Goal: Entertainment & Leisure: Consume media (video, audio)

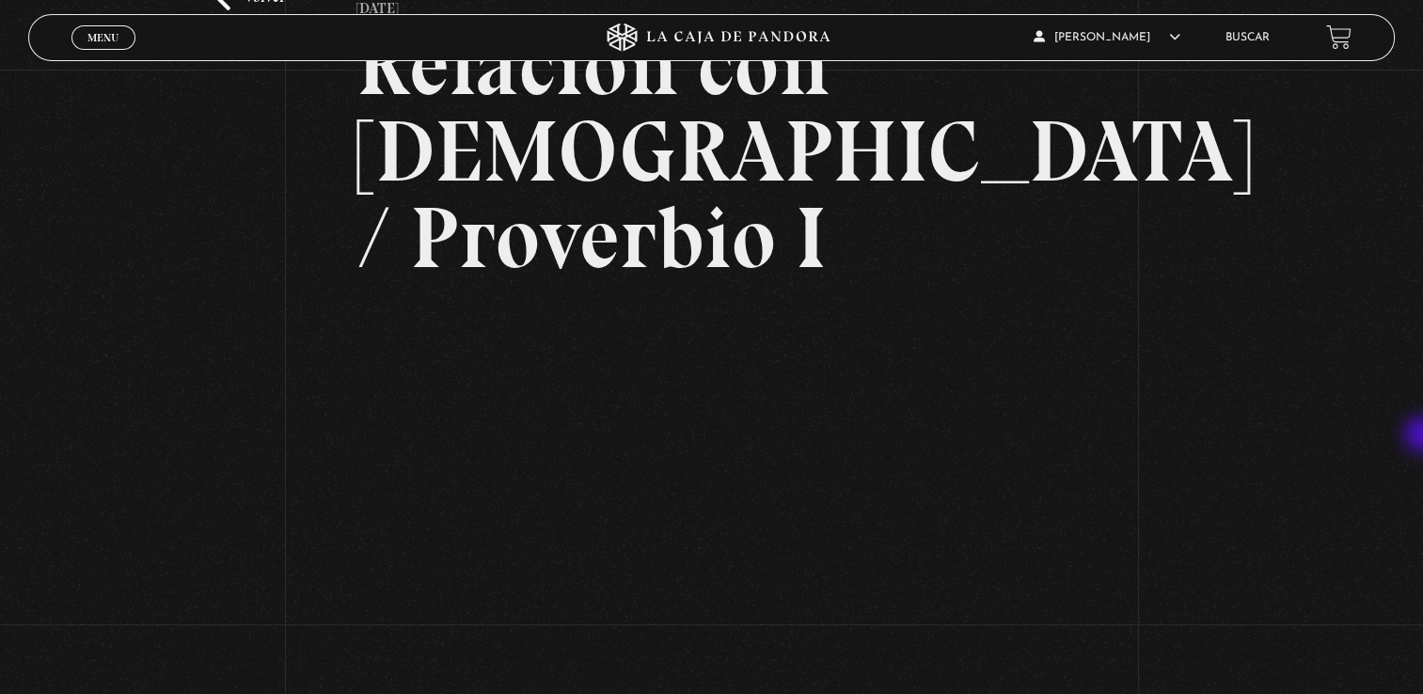
scroll to position [203, 0]
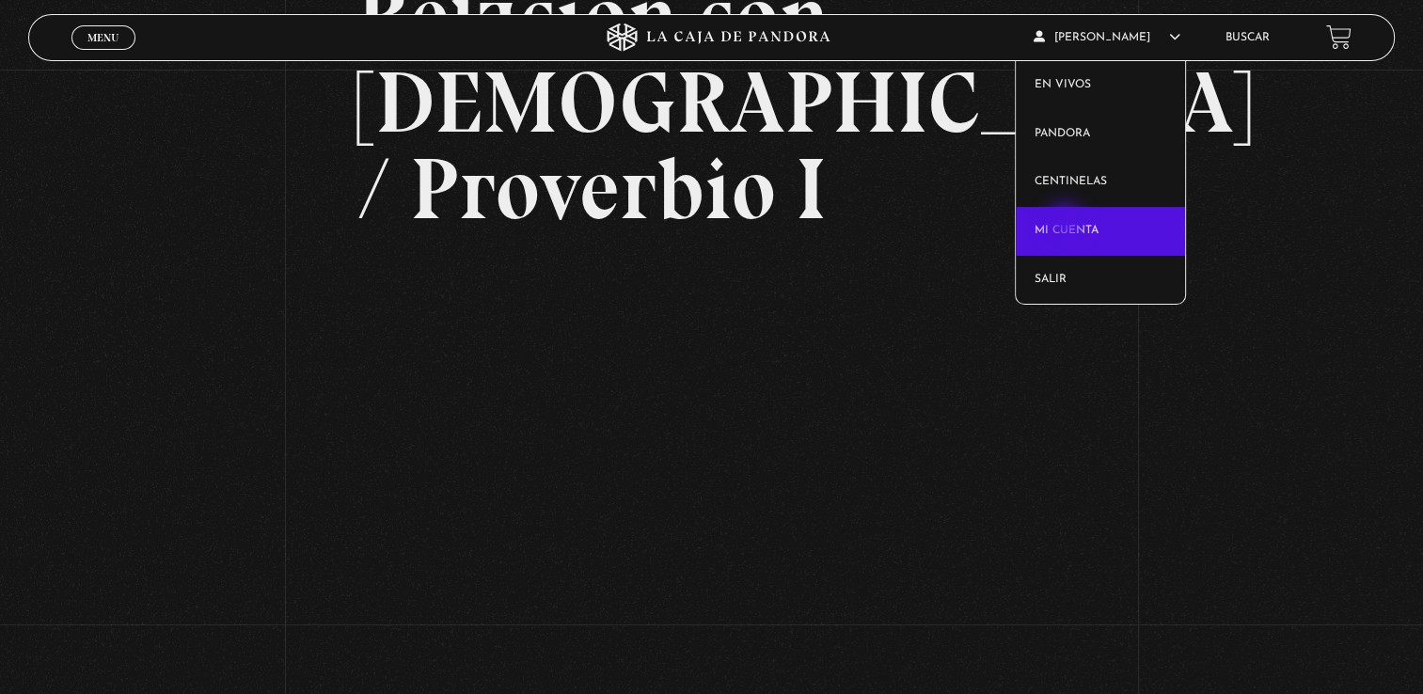
click at [1067, 224] on link "Mi cuenta" at bounding box center [1100, 231] width 169 height 49
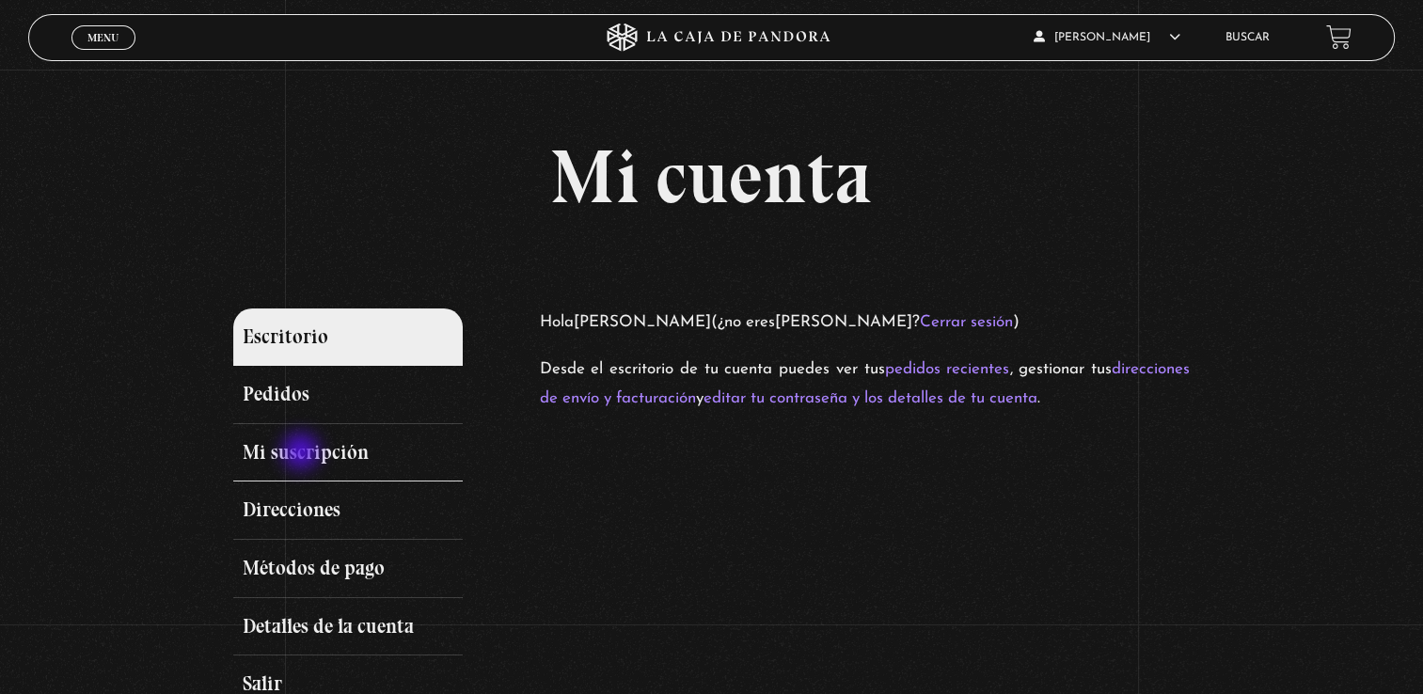
click at [303, 453] on link "Mi suscripción" at bounding box center [348, 453] width 230 height 58
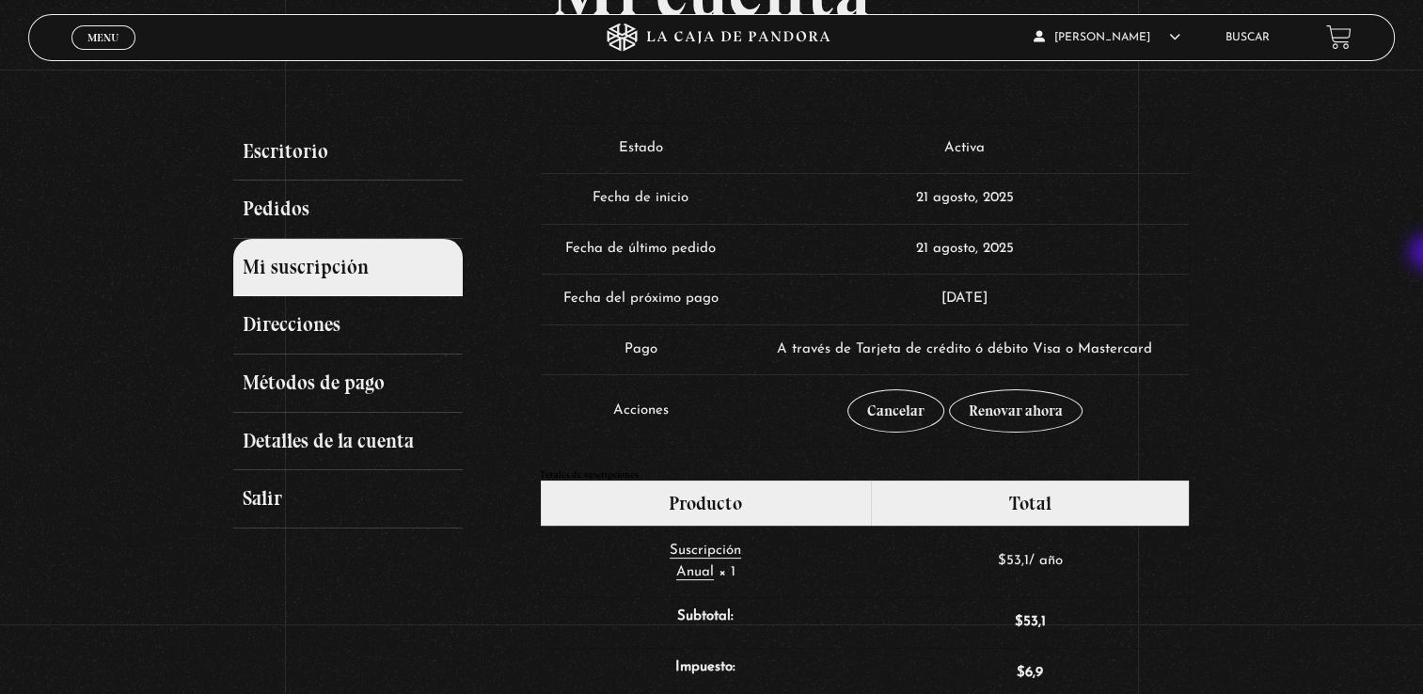
scroll to position [180, 0]
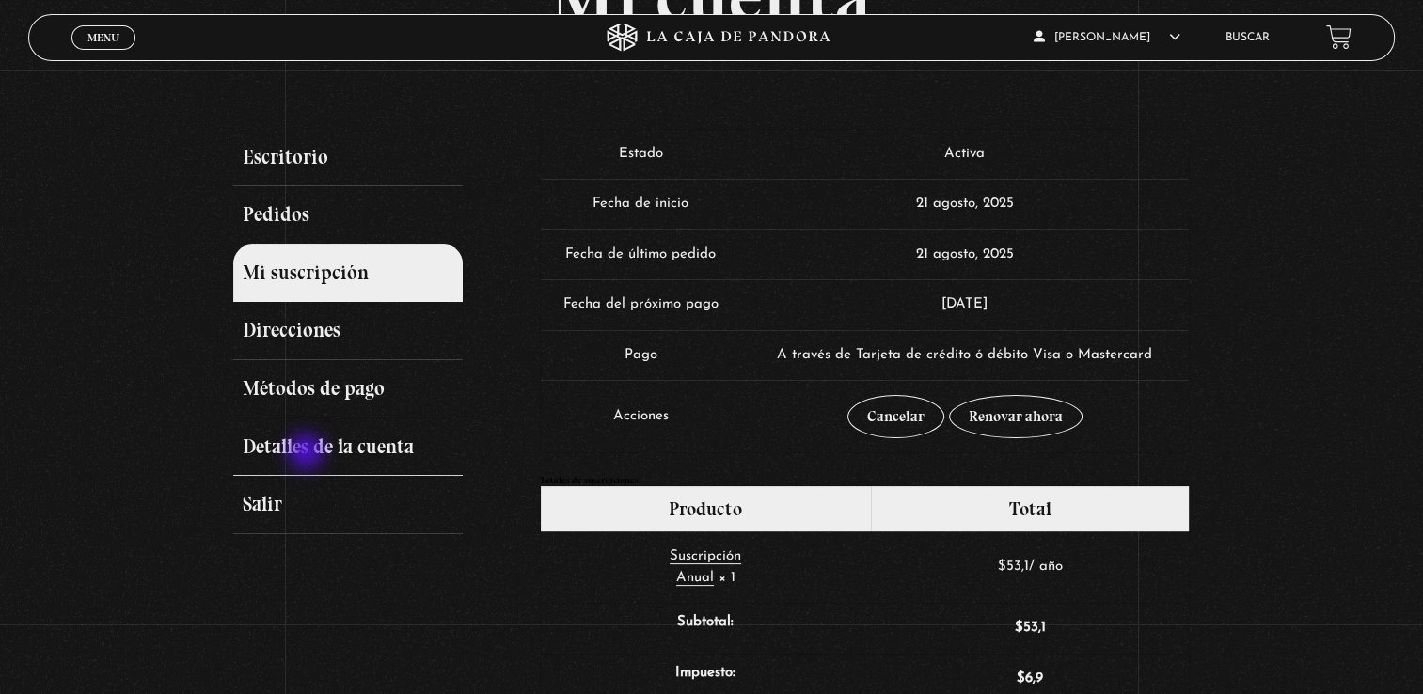
click at [308, 453] on link "Detalles de la cuenta" at bounding box center [348, 448] width 230 height 58
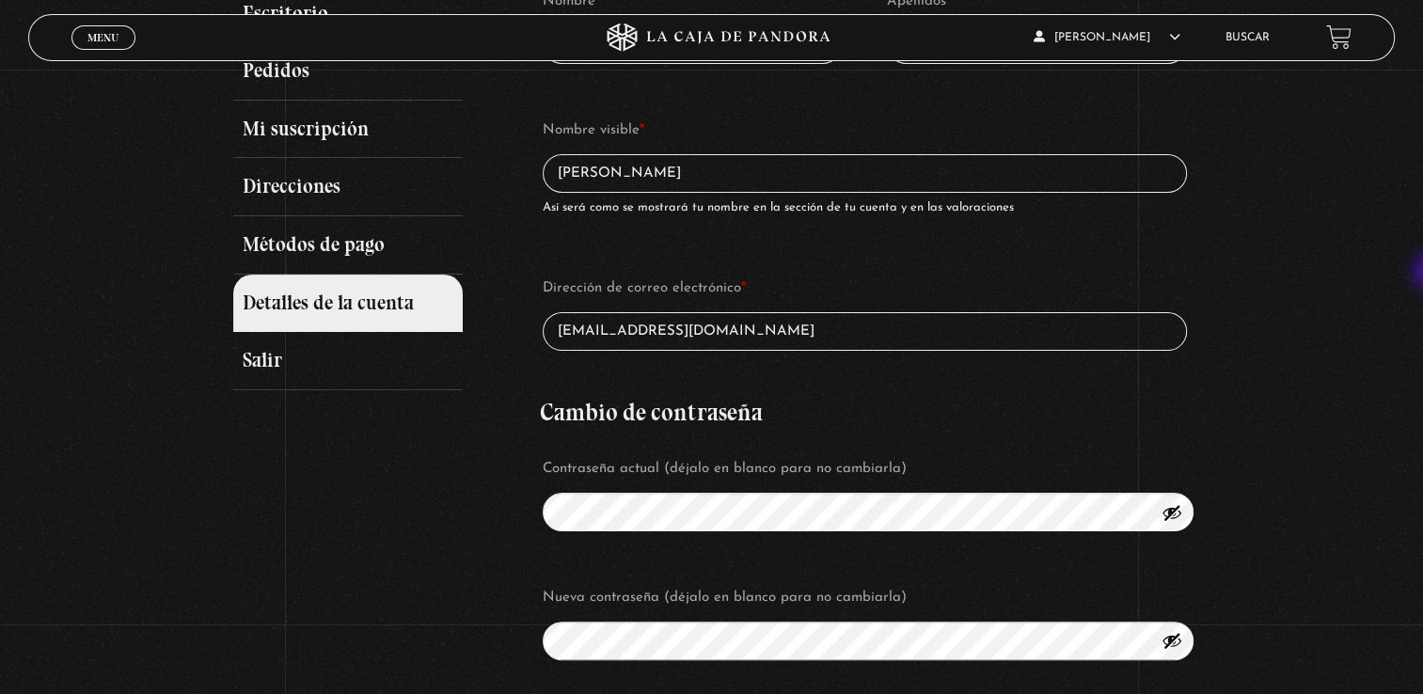
scroll to position [317, 0]
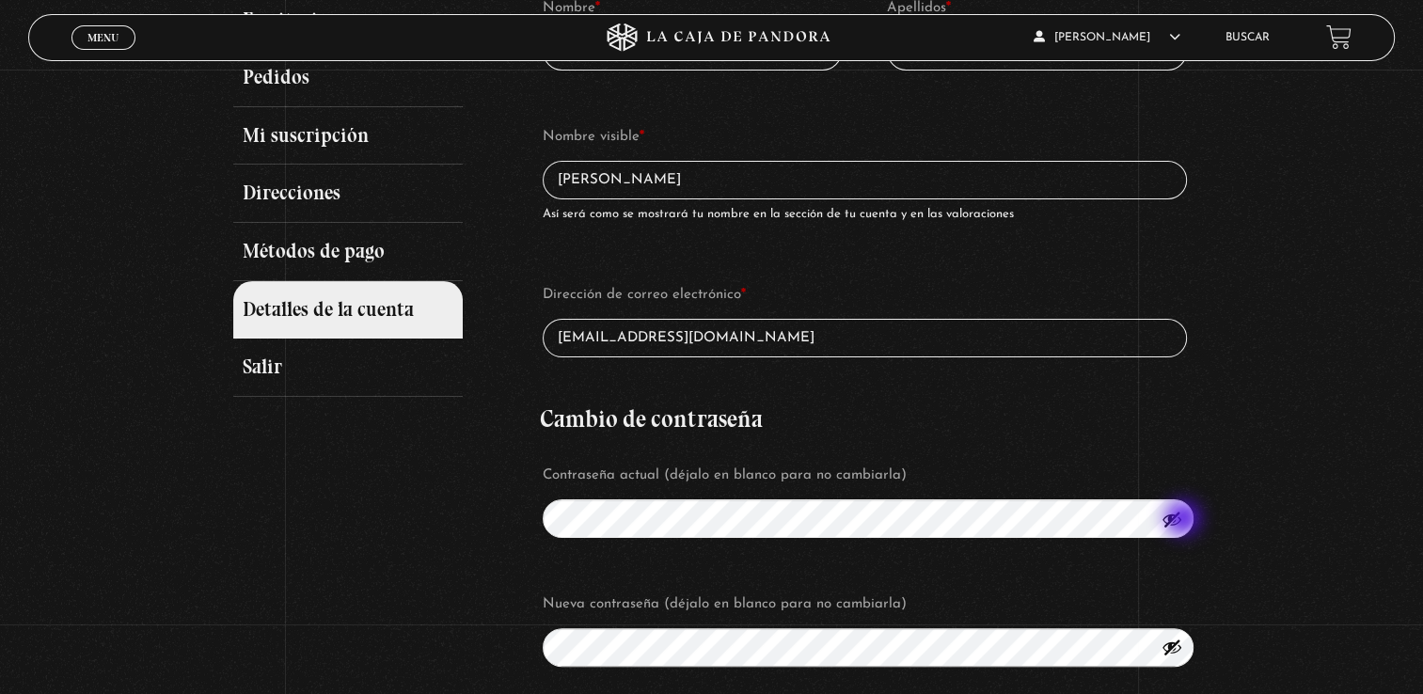
click at [1182, 520] on button "Mostrar contraseña" at bounding box center [1172, 519] width 21 height 21
click at [1181, 525] on button "Ocultar contraseña" at bounding box center [1172, 519] width 21 height 21
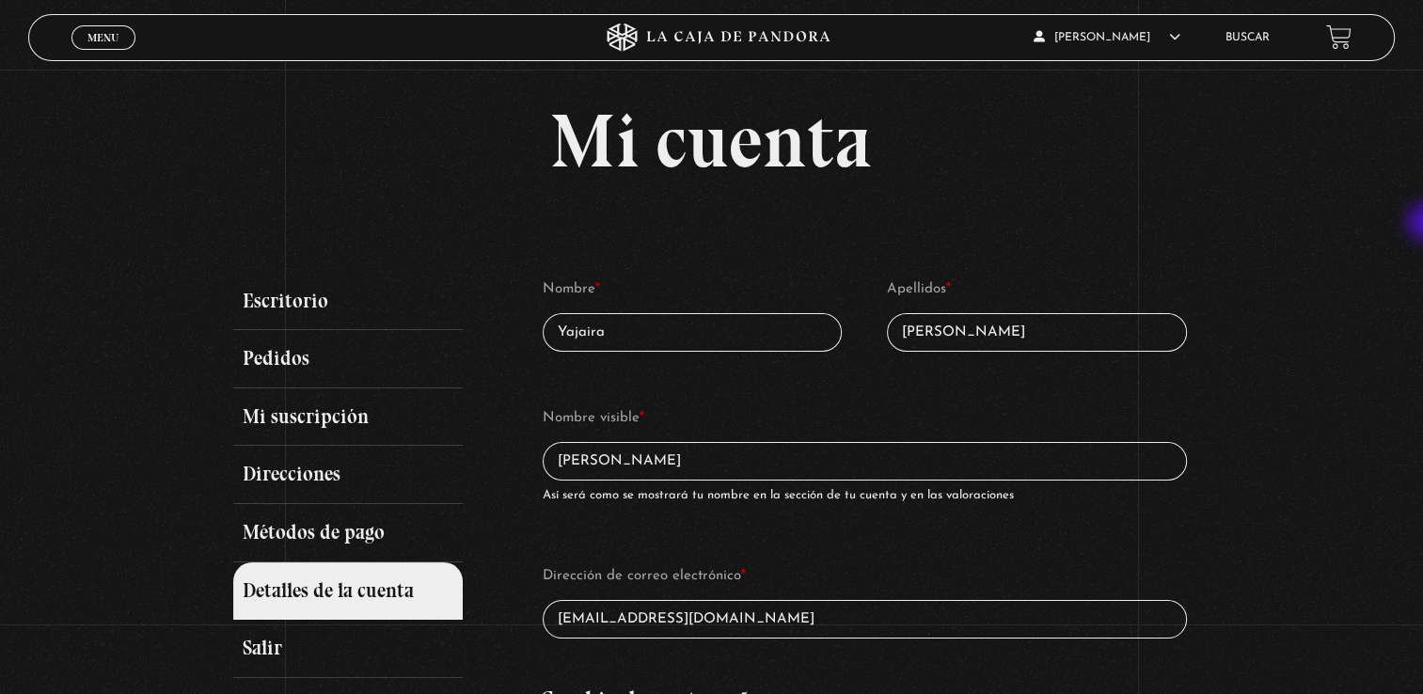
scroll to position [0, 0]
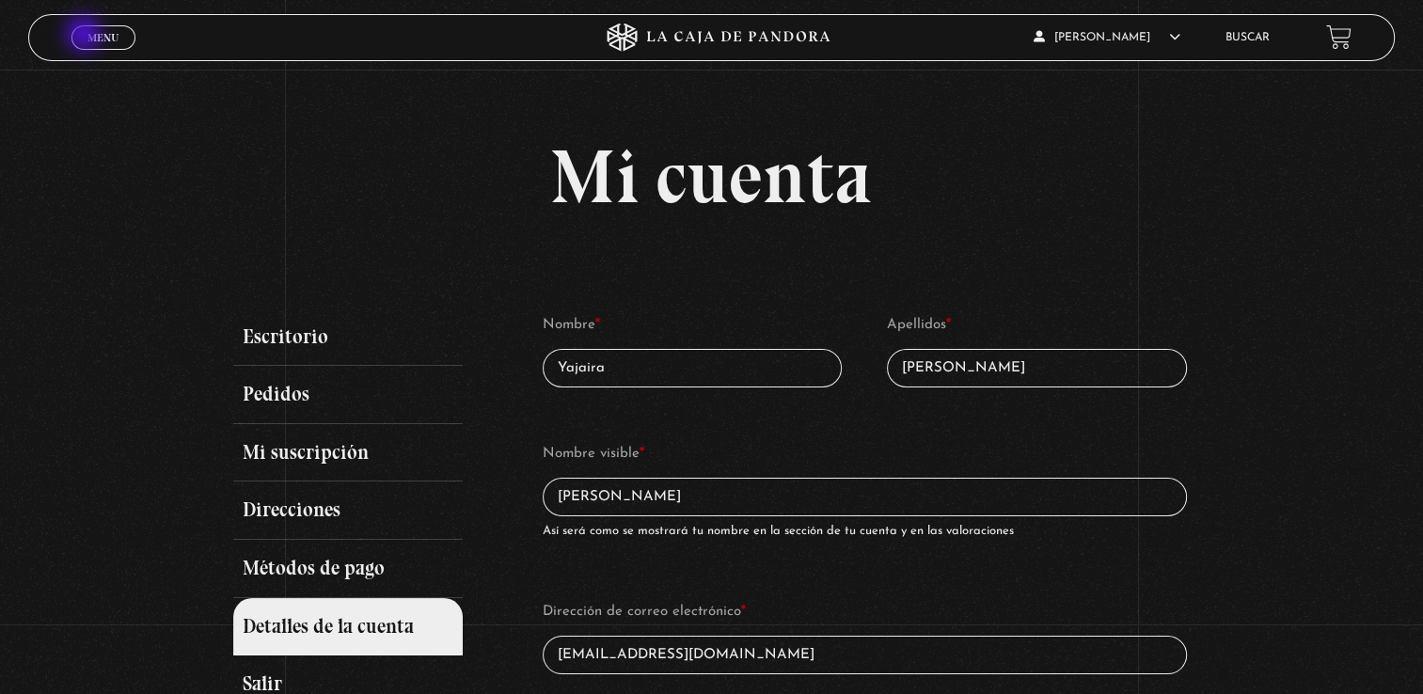
click at [86, 36] on link "Menu Cerrar" at bounding box center [103, 37] width 64 height 24
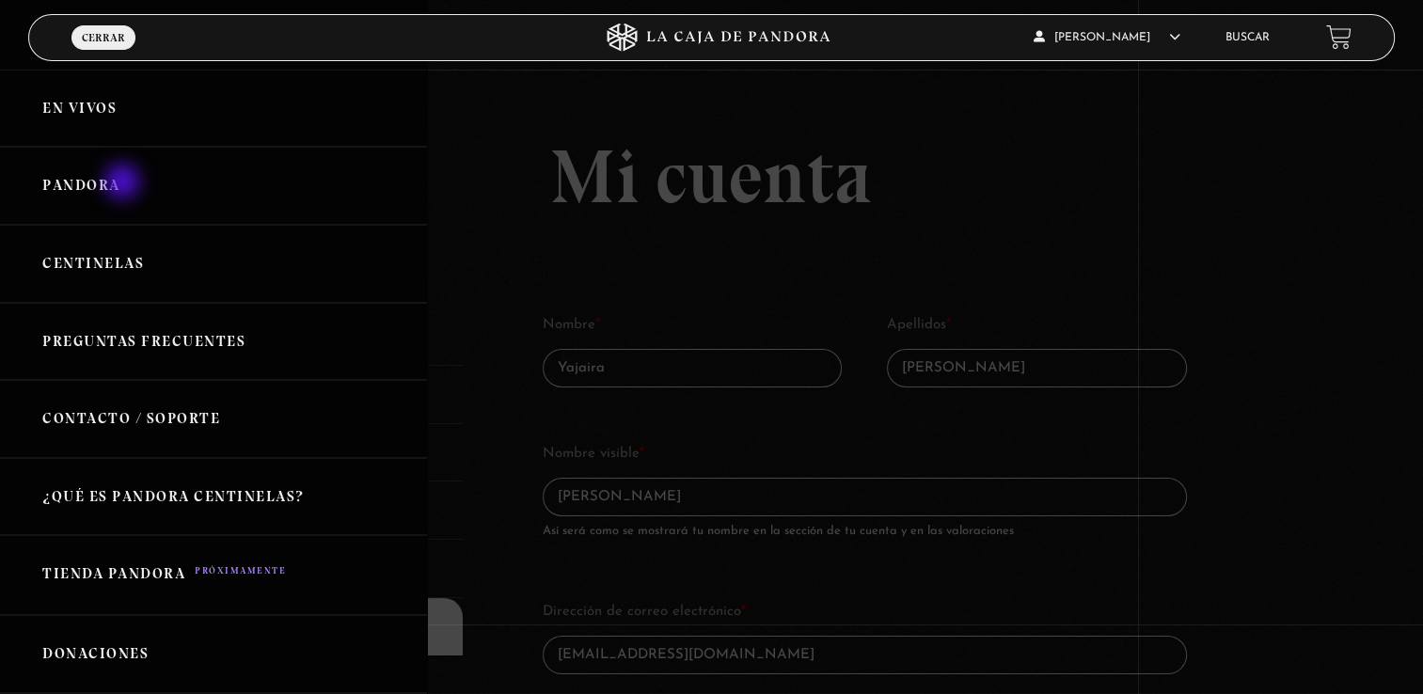
click at [124, 183] on link "Pandora" at bounding box center [213, 186] width 427 height 78
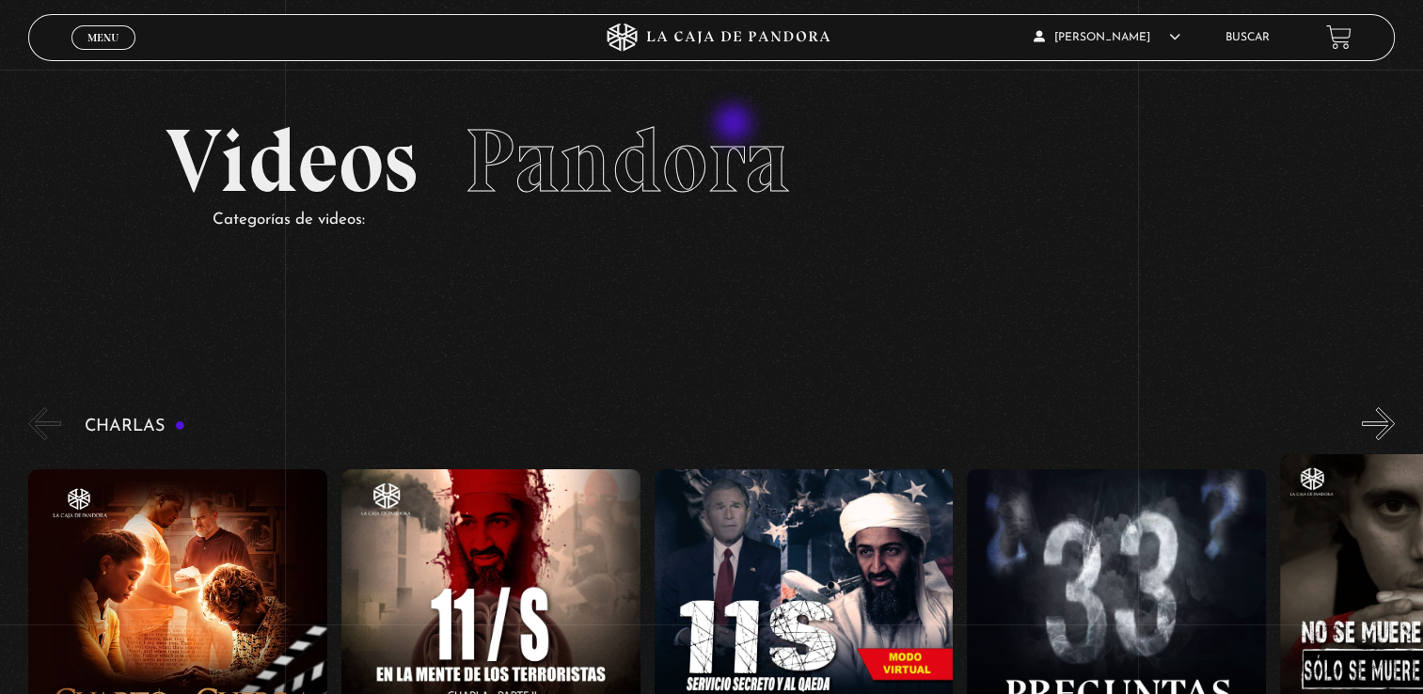
click at [736, 125] on span "Pandora" at bounding box center [627, 160] width 325 height 107
click at [1395, 422] on button "»" at bounding box center [1378, 423] width 33 height 33
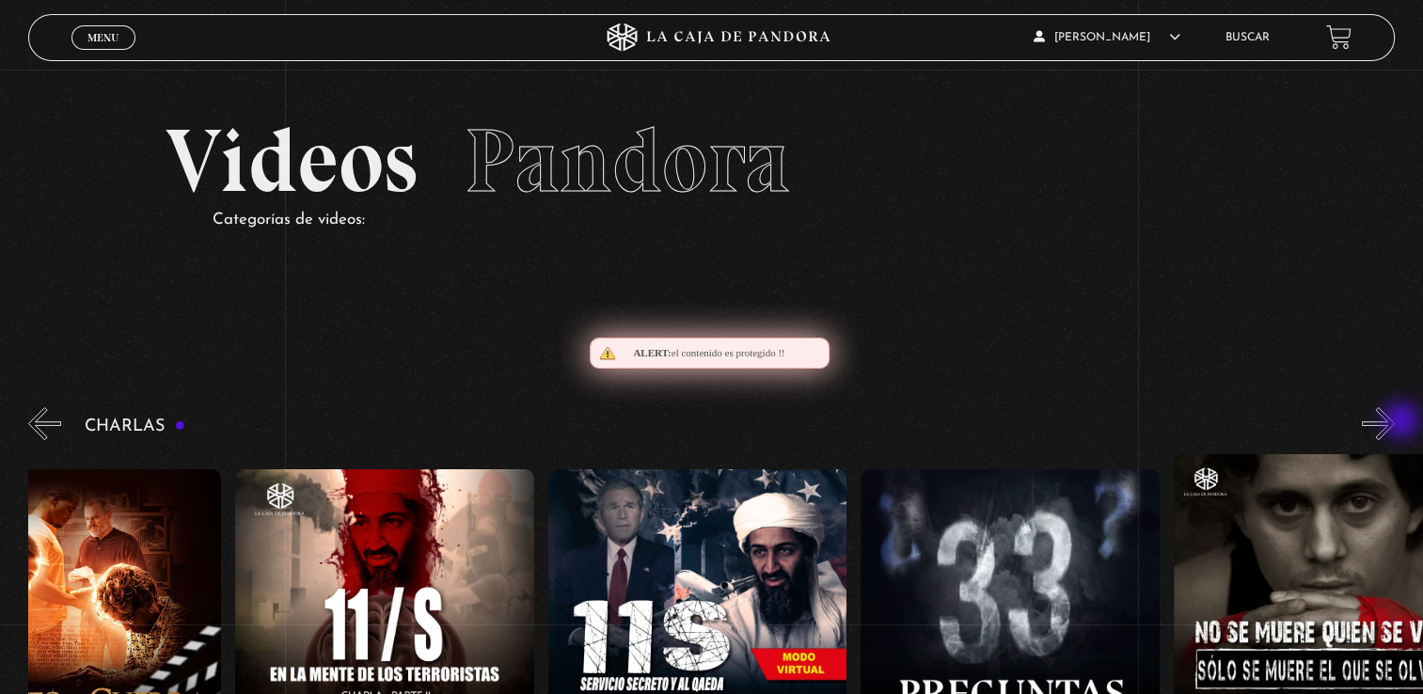
click at [1395, 422] on button "»" at bounding box center [1378, 423] width 33 height 33
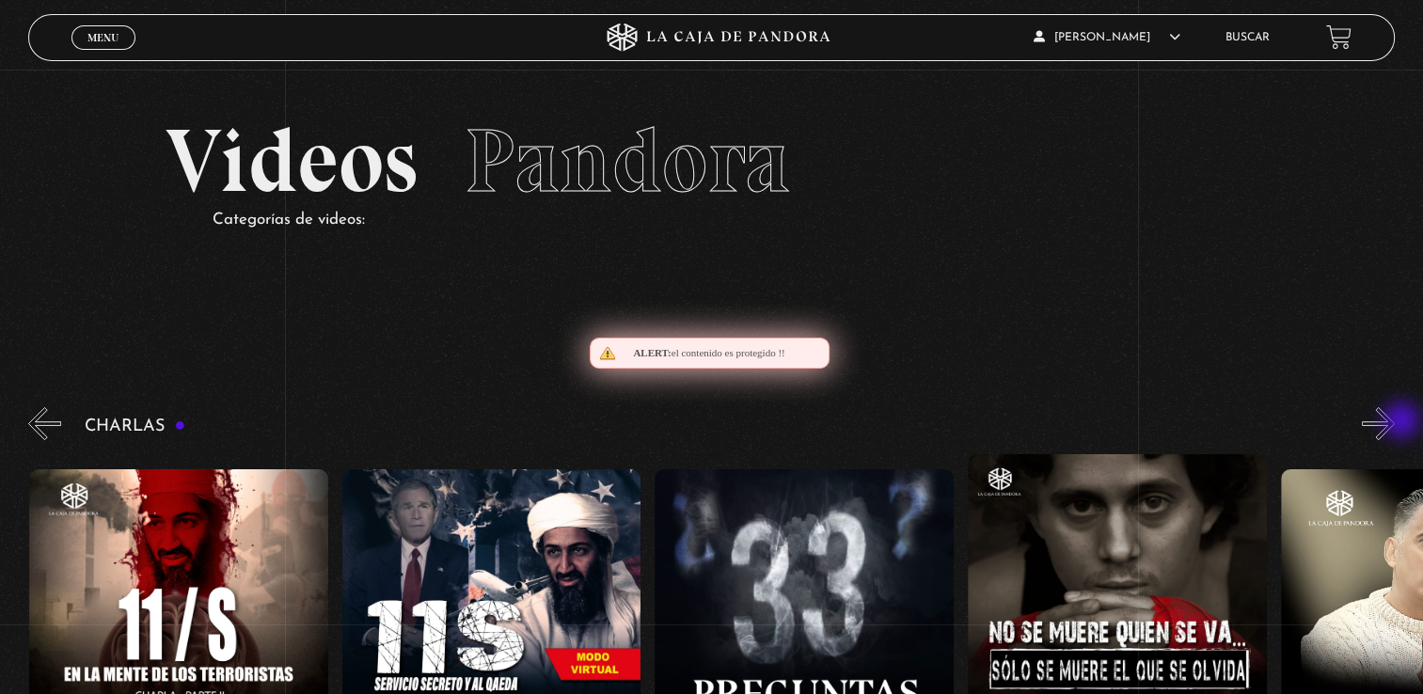
click at [1395, 422] on button "»" at bounding box center [1378, 423] width 33 height 33
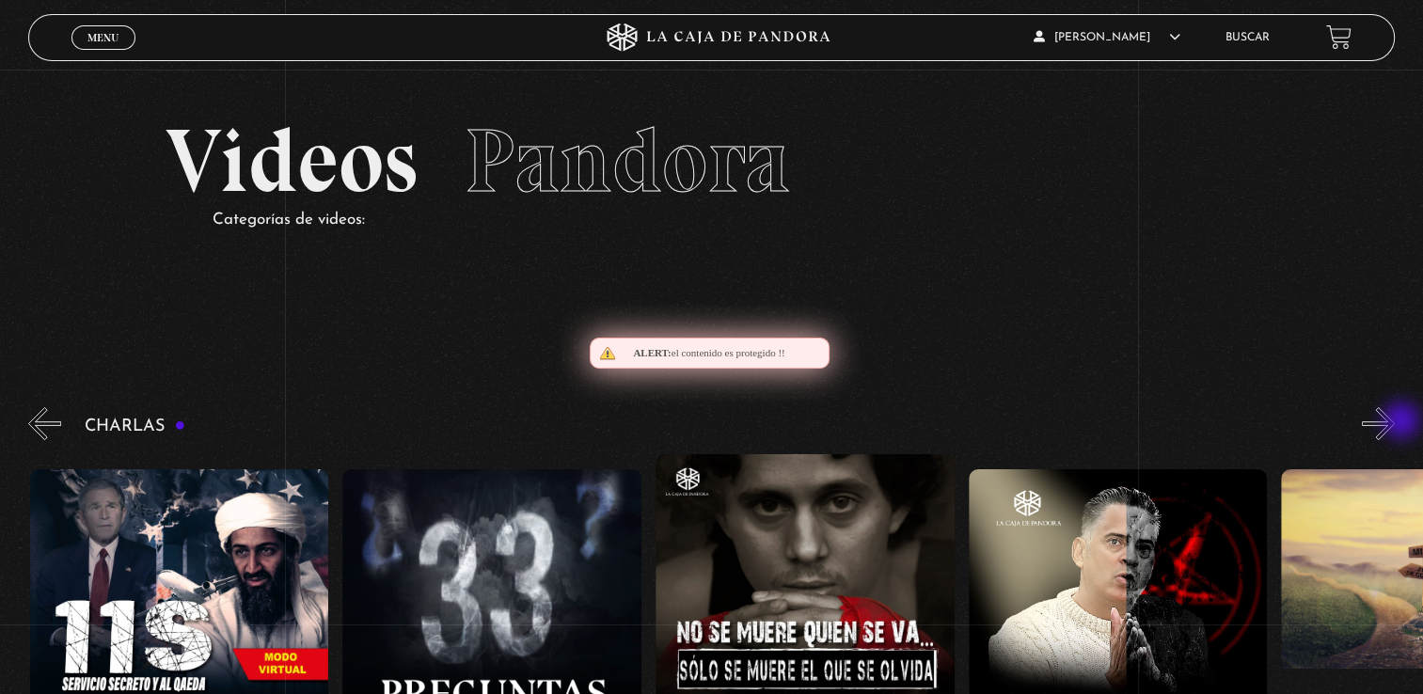
click at [1395, 422] on button "»" at bounding box center [1378, 423] width 33 height 33
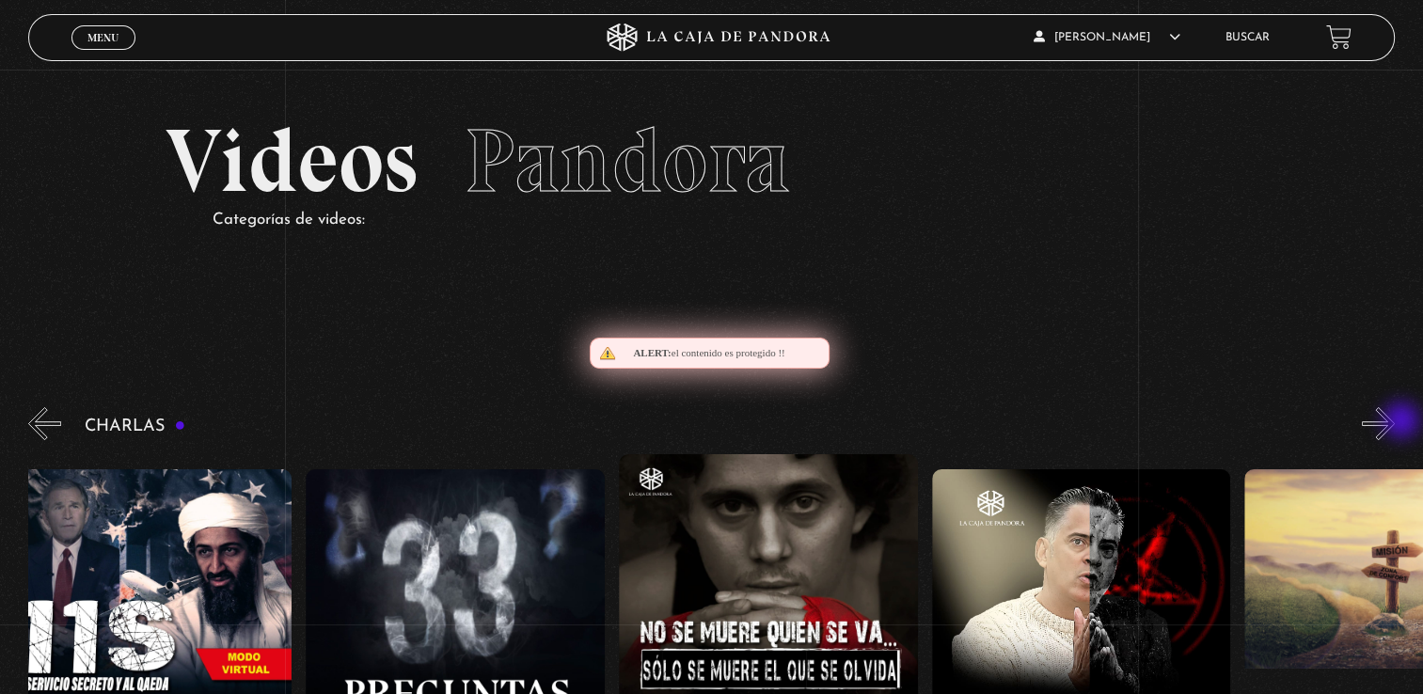
scroll to position [0, 782]
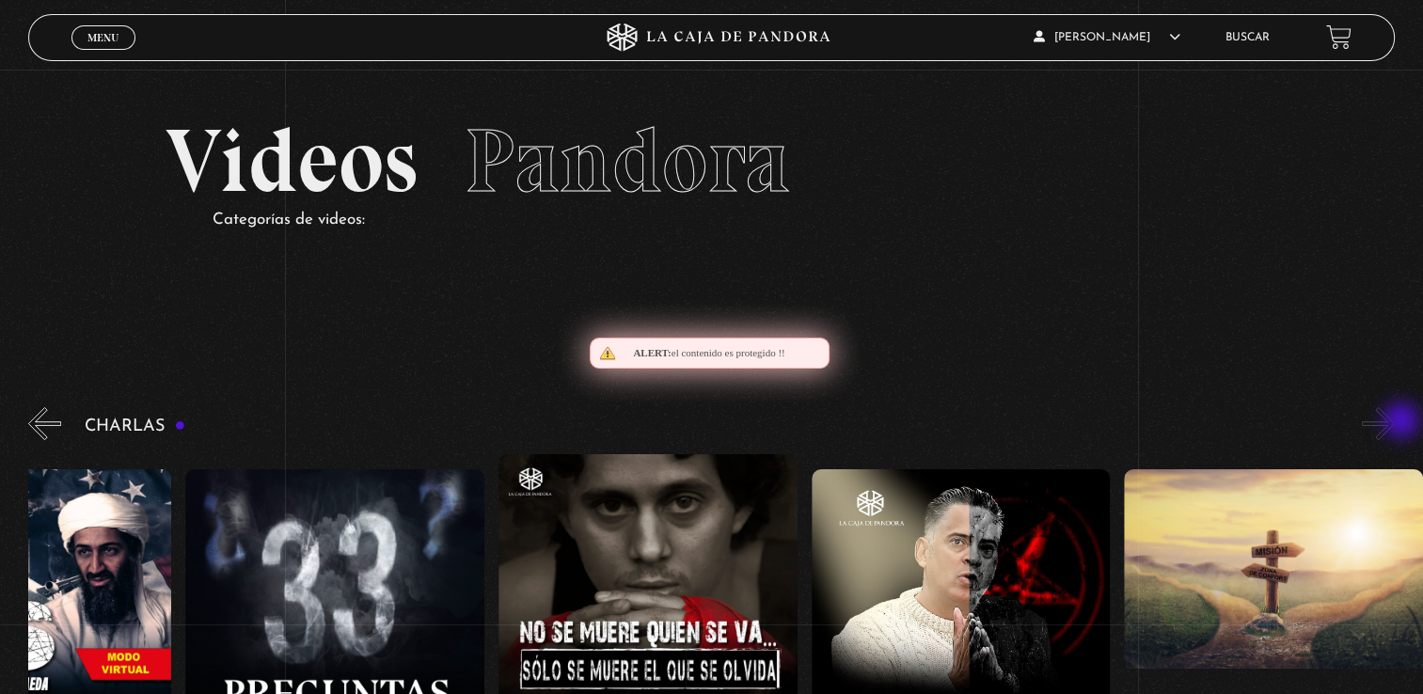
click at [1395, 422] on button "»" at bounding box center [1378, 423] width 33 height 33
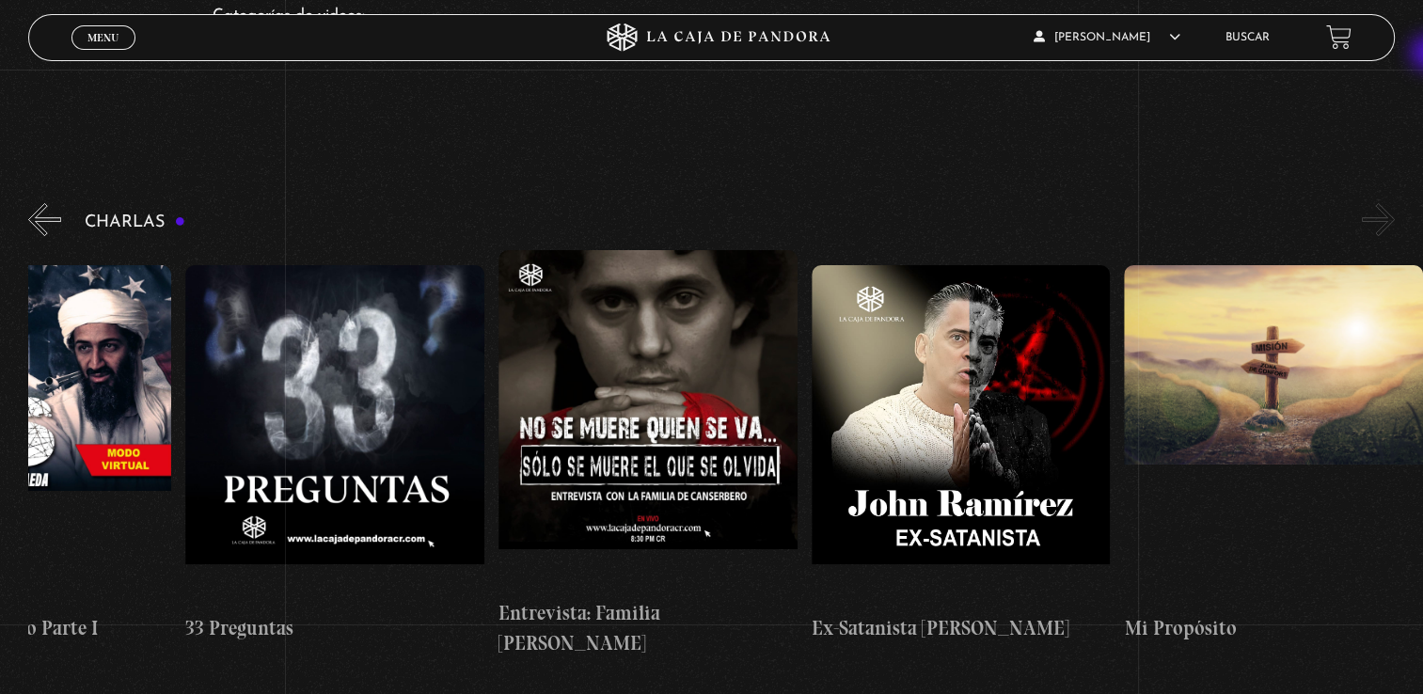
scroll to position [194, 0]
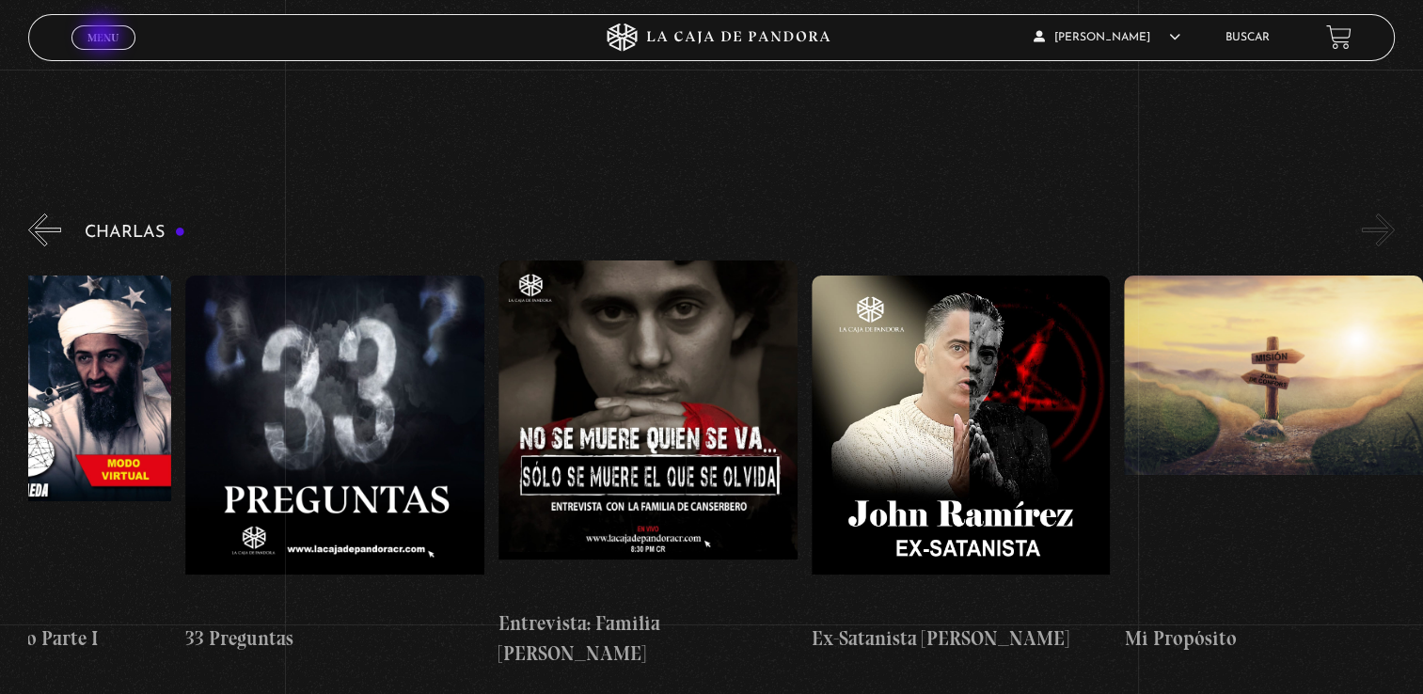
click at [103, 37] on span "Menu" at bounding box center [102, 37] width 31 height 11
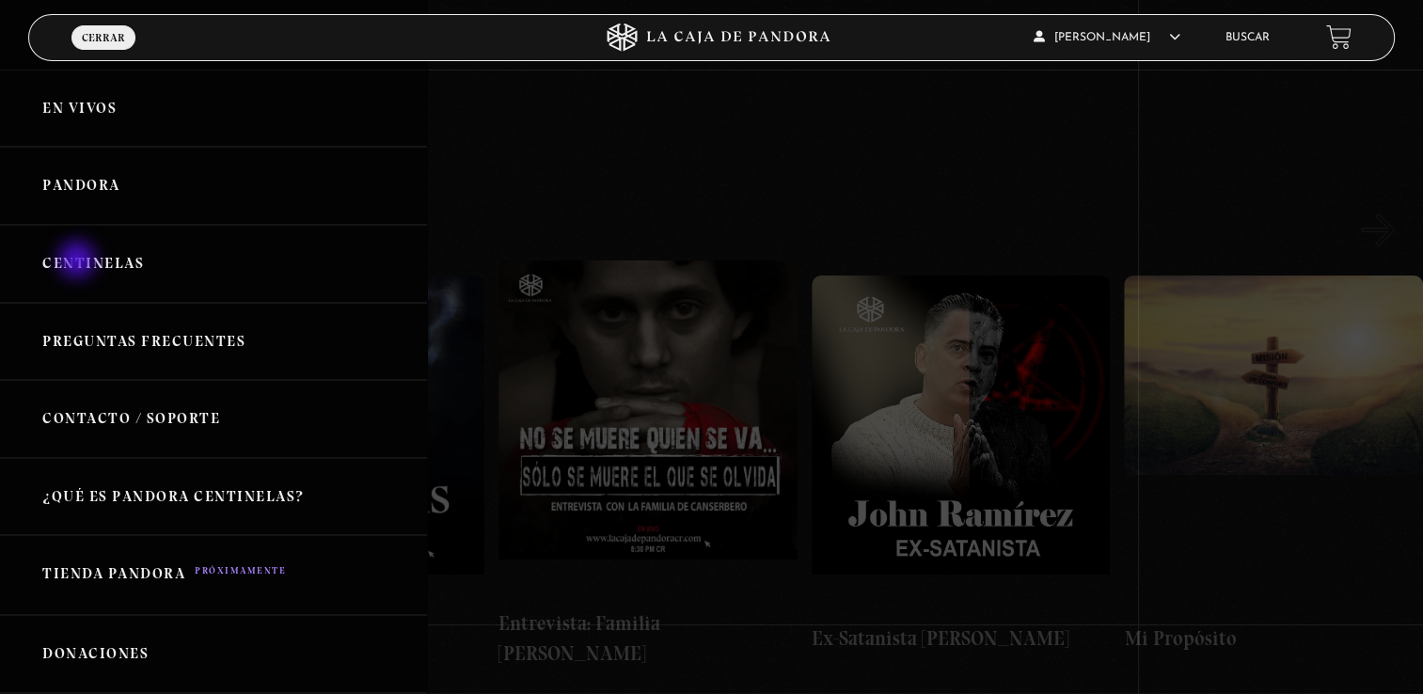
click at [79, 261] on link "Centinelas" at bounding box center [213, 264] width 427 height 78
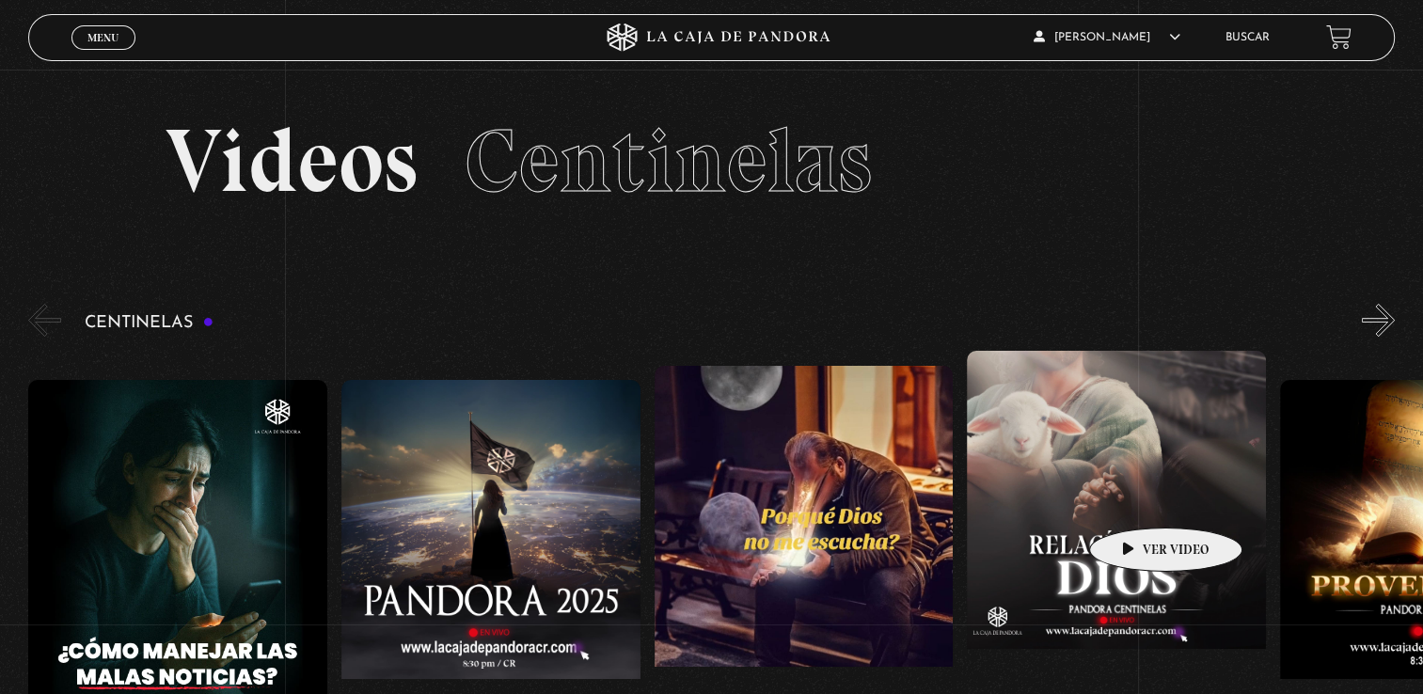
click at [1136, 499] on figure at bounding box center [1116, 520] width 299 height 339
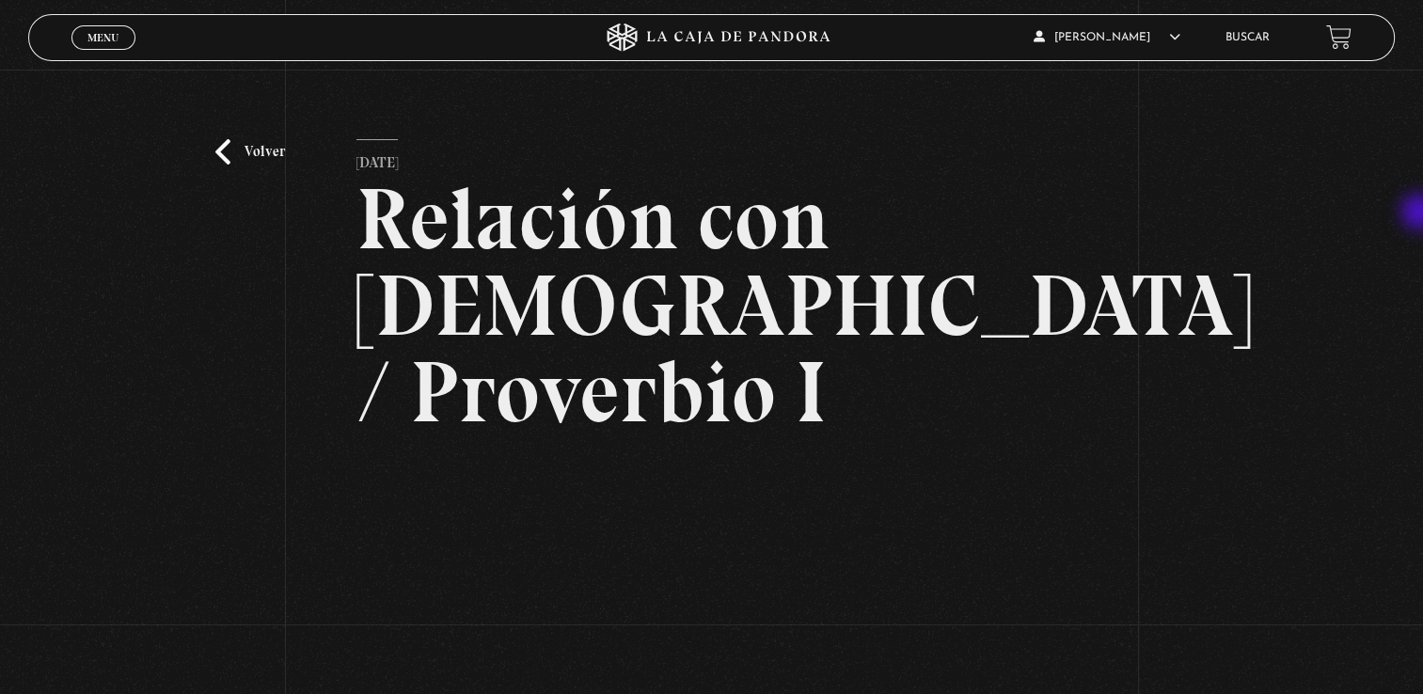
click at [1421, 214] on div "Volver [DATE] Relación con [DEMOGRAPHIC_DATA] / Proverbio I WhatsApp Twitter Me…" at bounding box center [711, 510] width 1423 height 880
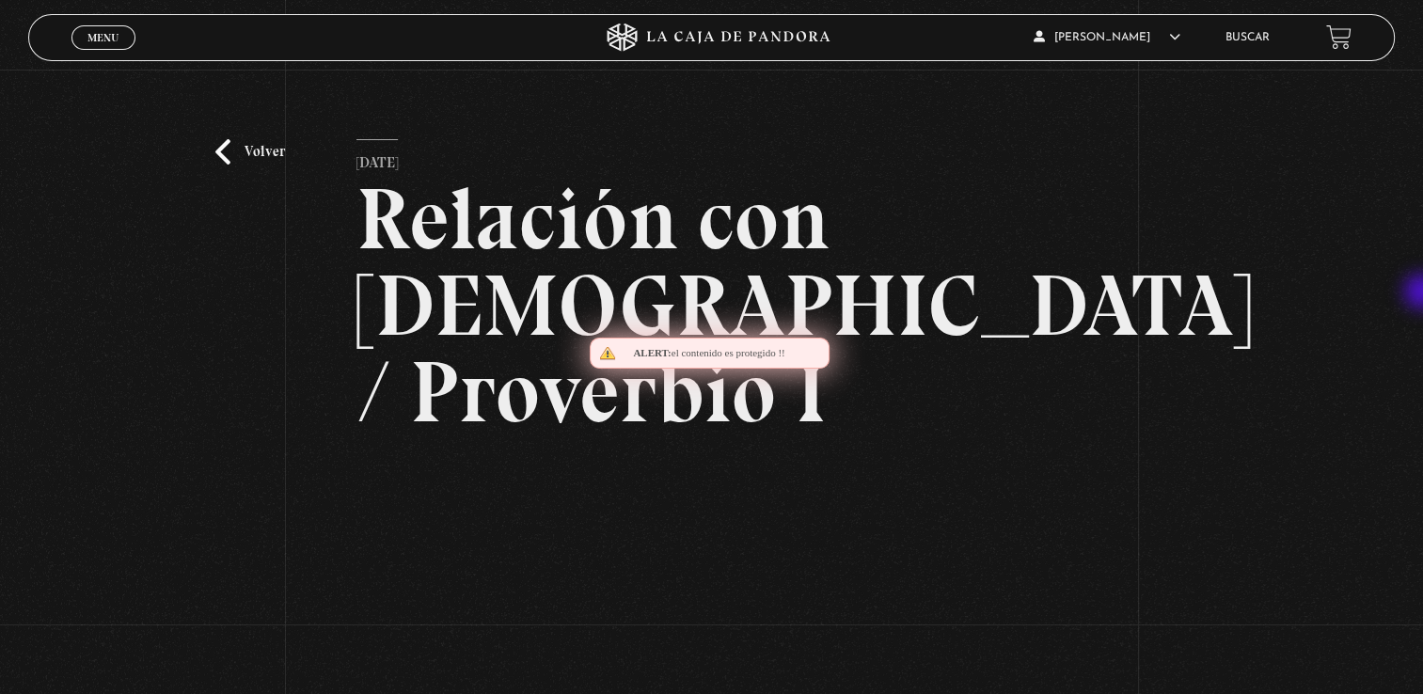
drag, startPoint x: 1421, startPoint y: 214, endPoint x: 1423, endPoint y: 292, distance: 78.1
click at [1422, 292] on html "ingresar al sitio Ver Video Más Información Solicitar Por favor coloque su disp…" at bounding box center [711, 619] width 1423 height 1238
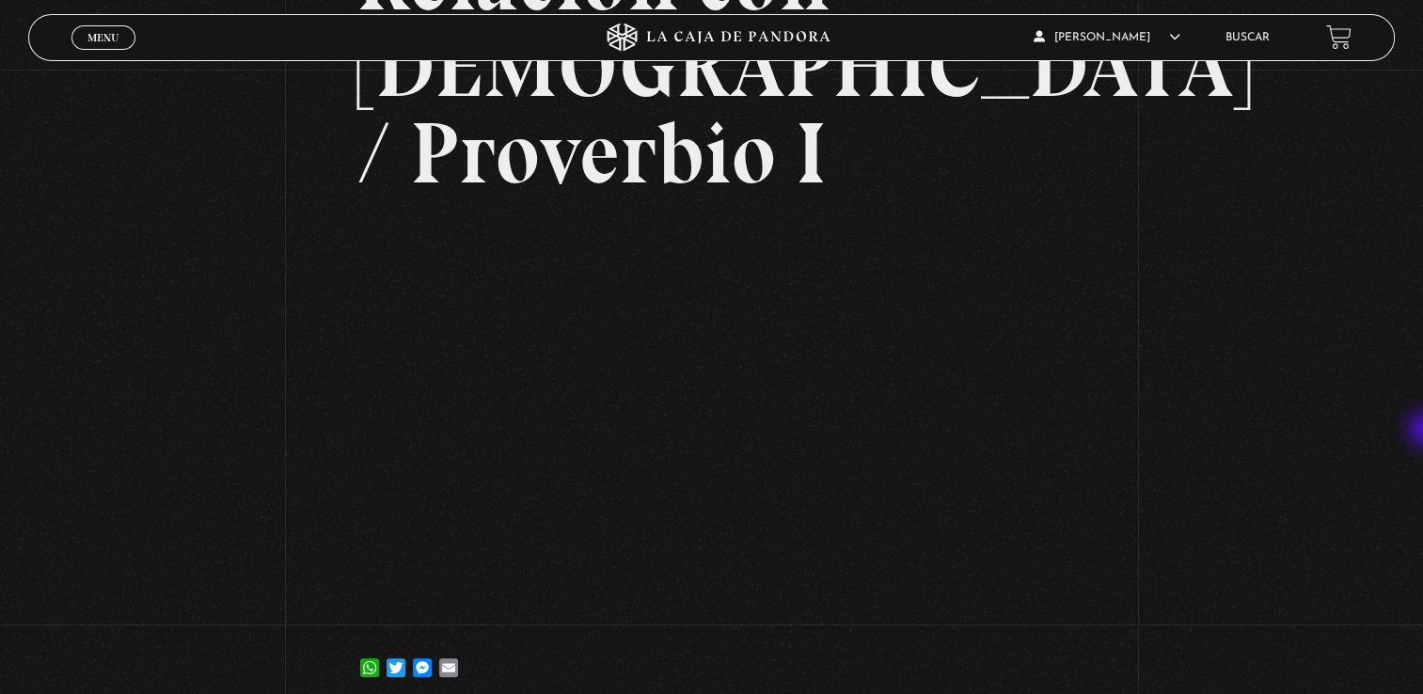
scroll to position [251, 0]
